Goal: Transaction & Acquisition: Purchase product/service

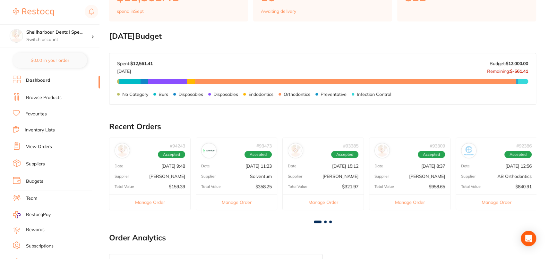
scroll to position [225, 0]
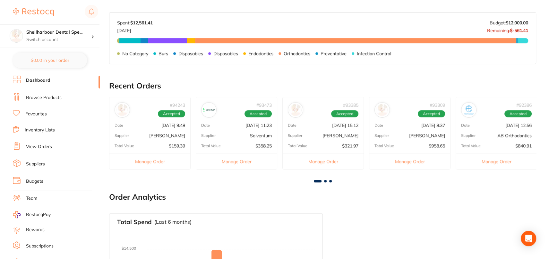
click at [56, 98] on link "Browse Products" at bounding box center [44, 98] width 36 height 6
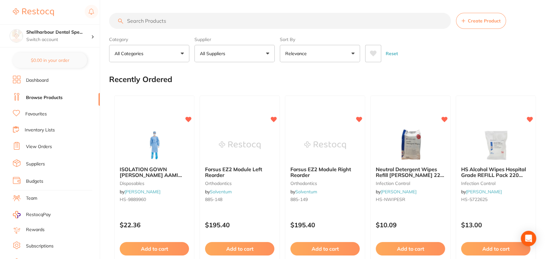
click at [373, 57] on button at bounding box center [373, 53] width 16 height 17
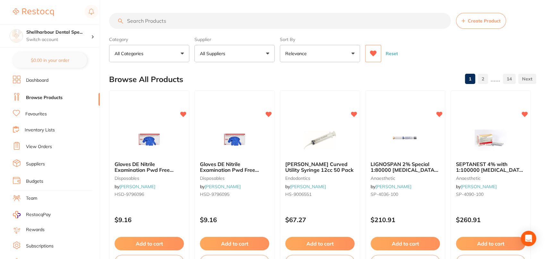
click at [373, 57] on button at bounding box center [373, 53] width 16 height 17
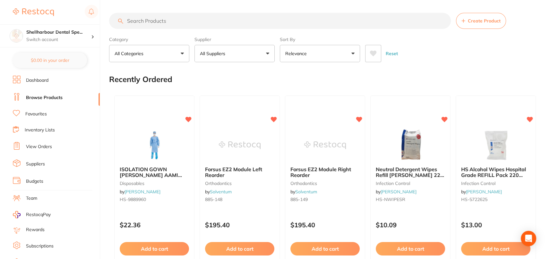
drag, startPoint x: 158, startPoint y: 158, endPoint x: 212, endPoint y: 244, distance: 101.1
click at [158, 158] on img at bounding box center [154, 145] width 42 height 32
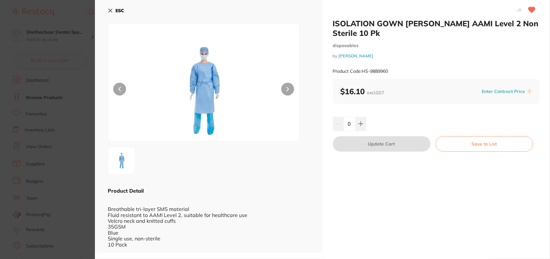
click at [363, 124] on button at bounding box center [361, 124] width 11 height 14
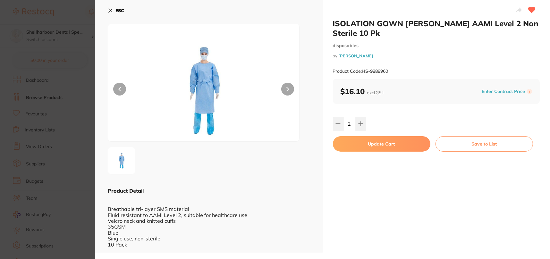
type input "2"
click at [122, 13] on b "ESC" at bounding box center [119, 11] width 9 height 6
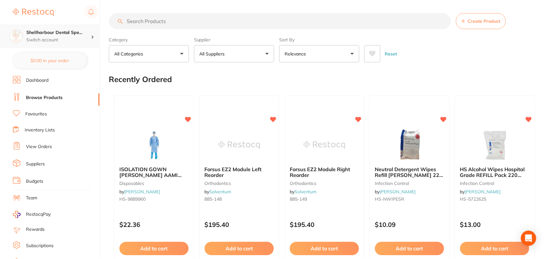
scroll to position [225, 0]
